Goal: Task Accomplishment & Management: Use online tool/utility

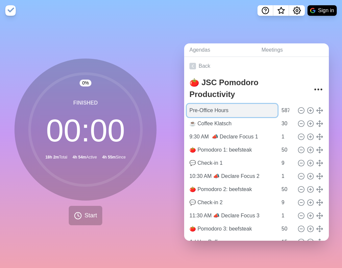
click at [230, 108] on input "Pre-Office Hours" at bounding box center [232, 110] width 91 height 13
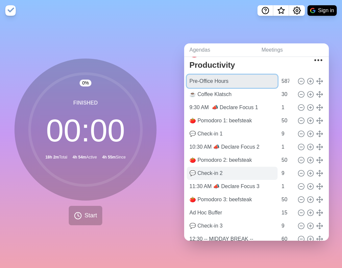
scroll to position [42, 0]
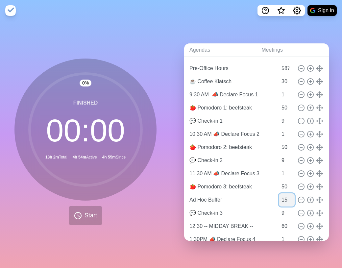
click at [279, 196] on input "15" at bounding box center [287, 199] width 16 height 13
type input "0"
click at [224, 31] on div "Agendas Meetings Back 🍅 JSC Pomodoro Productivity Pre-Office Hours 587 ☕ Coffee…" at bounding box center [256, 144] width 171 height 247
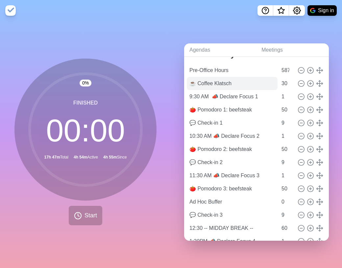
scroll to position [0, 0]
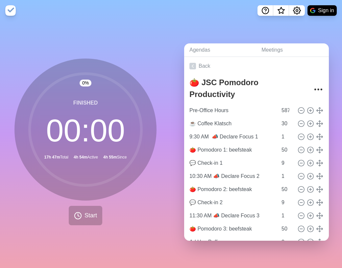
click at [224, 23] on div "Agendas Meetings Back 🍅 JSC Pomodoro Productivity Pre-Office Hours 587 ☕ Coffee…" at bounding box center [256, 144] width 171 height 247
click at [279, 107] on input "587" at bounding box center [287, 110] width 16 height 13
type input "0"
click at [121, 27] on div "0 % Finished 00 : 00 8h 0m Total 4h 54m Active 4h 55m Since Start" at bounding box center [85, 144] width 171 height 247
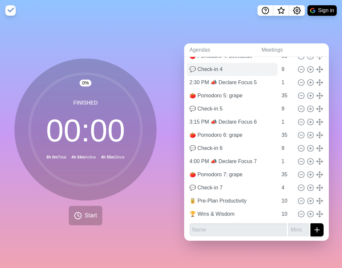
scroll to position [239, 0]
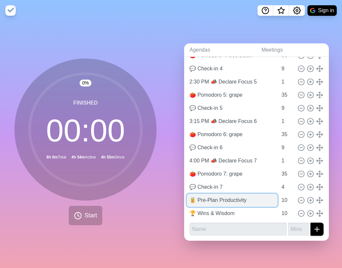
click at [229, 199] on input "🥫 Pre-Plan Productivity" at bounding box center [232, 200] width 91 height 13
type input "🥫 Recipe for Success"
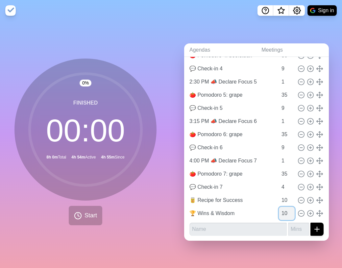
click at [279, 211] on input "10" at bounding box center [287, 213] width 16 height 13
drag, startPoint x: 278, startPoint y: 211, endPoint x: 273, endPoint y: 211, distance: 5.3
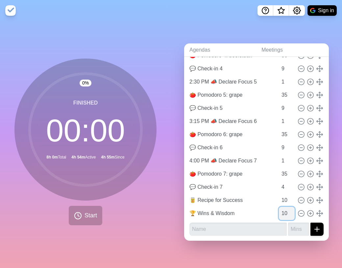
click at [279, 211] on input "10" at bounding box center [287, 213] width 16 height 13
type input "8"
drag, startPoint x: 279, startPoint y: 199, endPoint x: 276, endPoint y: 199, distance: 3.3
click at [279, 199] on input "10" at bounding box center [287, 200] width 16 height 13
click at [279, 197] on input "12" at bounding box center [287, 200] width 16 height 13
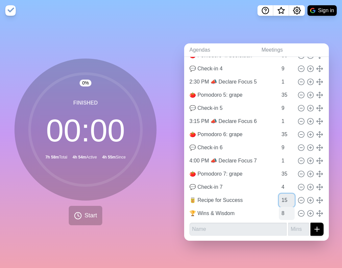
type input "15"
click at [279, 210] on input "8" at bounding box center [287, 213] width 16 height 13
drag, startPoint x: 275, startPoint y: 210, endPoint x: 276, endPoint y: 219, distance: 9.5
click at [279, 210] on input "8" at bounding box center [287, 213] width 16 height 13
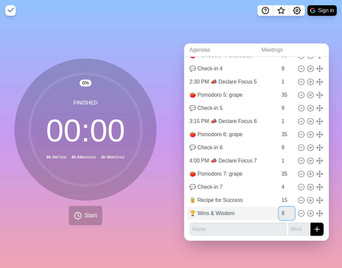
drag, startPoint x: 277, startPoint y: 210, endPoint x: 267, endPoint y: 217, distance: 11.7
click at [279, 210] on input "8" at bounding box center [287, 213] width 16 height 13
type input "5"
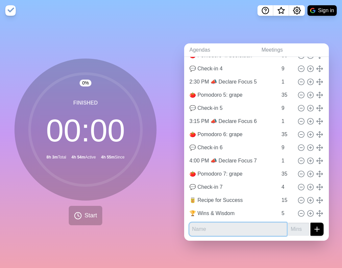
click at [229, 226] on input "text" at bounding box center [237, 228] width 97 height 13
click at [325, 169] on div "Agendas Meetings Back 🍅 JSC Pomodoro Productivity Pre-Office Hours 0 ☕ Coffee K…" at bounding box center [256, 144] width 171 height 247
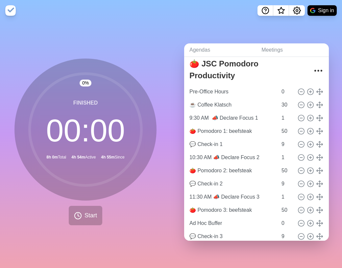
scroll to position [0, 0]
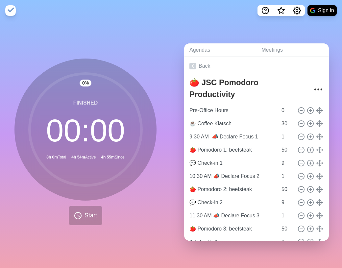
click at [215, 21] on div "Agendas Meetings Back 🍅 JSC Pomodoro Productivity Pre-Office Hours 0 ☕ Coffee K…" at bounding box center [256, 144] width 171 height 247
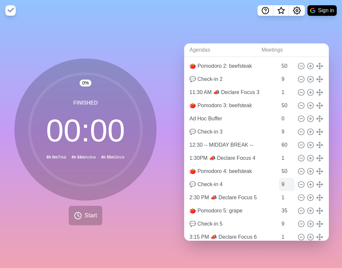
scroll to position [239, 0]
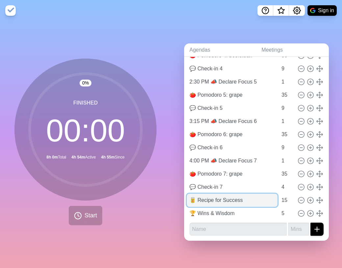
click at [207, 198] on input "🥫 Recipe for Success" at bounding box center [232, 200] width 91 height 13
